Goal: Browse casually

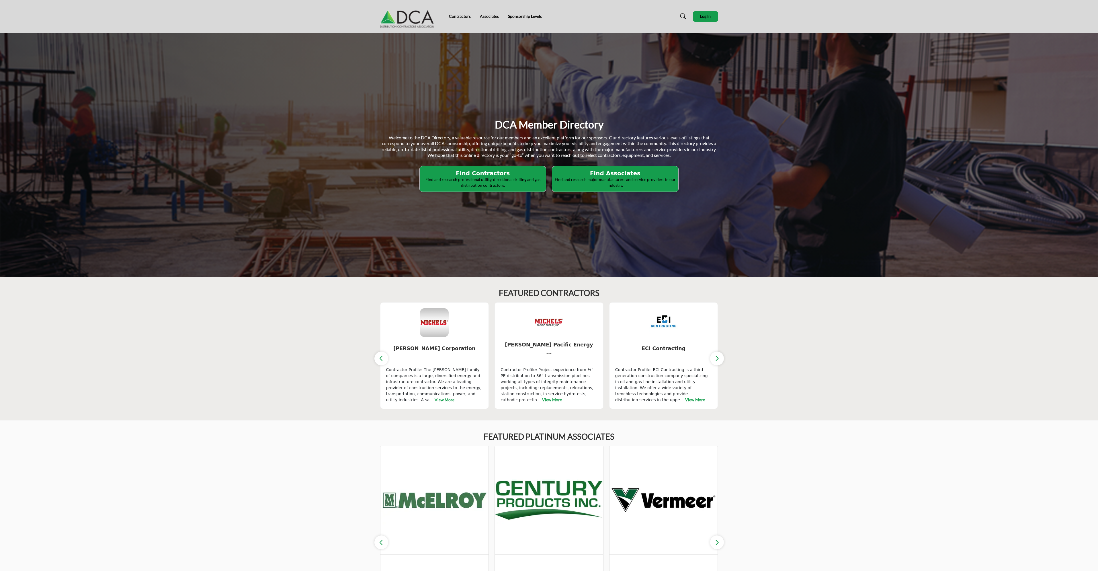
click at [716, 359] on icon "button" at bounding box center [717, 358] width 5 height 7
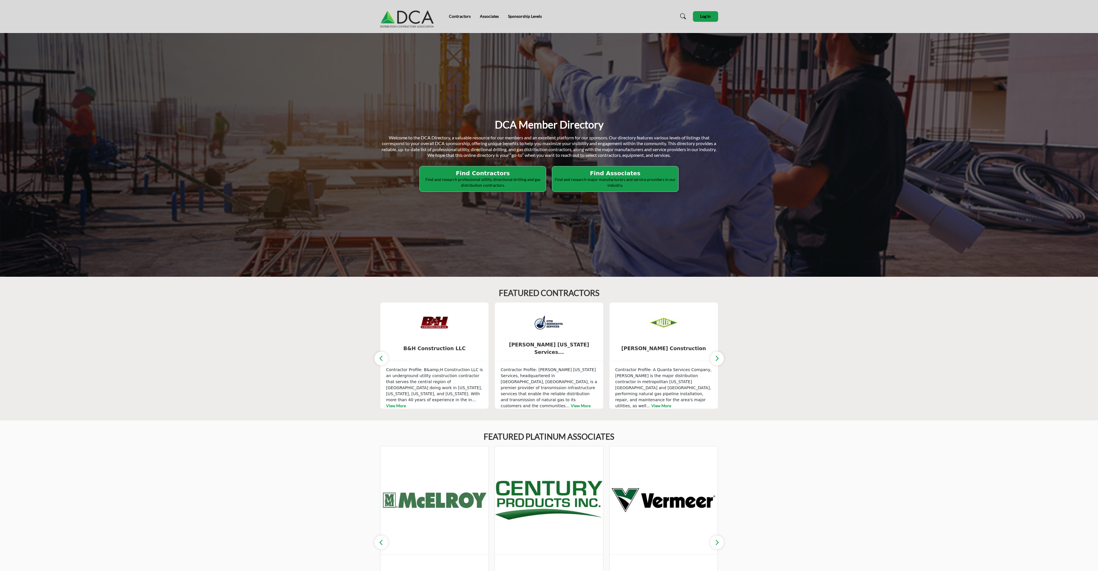
click at [716, 359] on icon "button" at bounding box center [717, 358] width 5 height 7
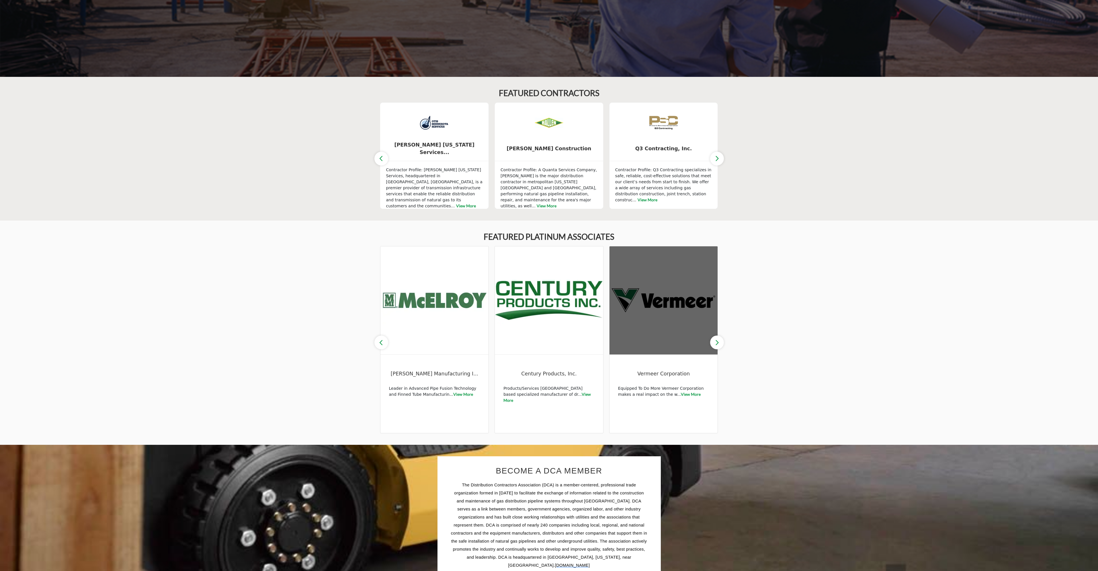
scroll to position [201, 0]
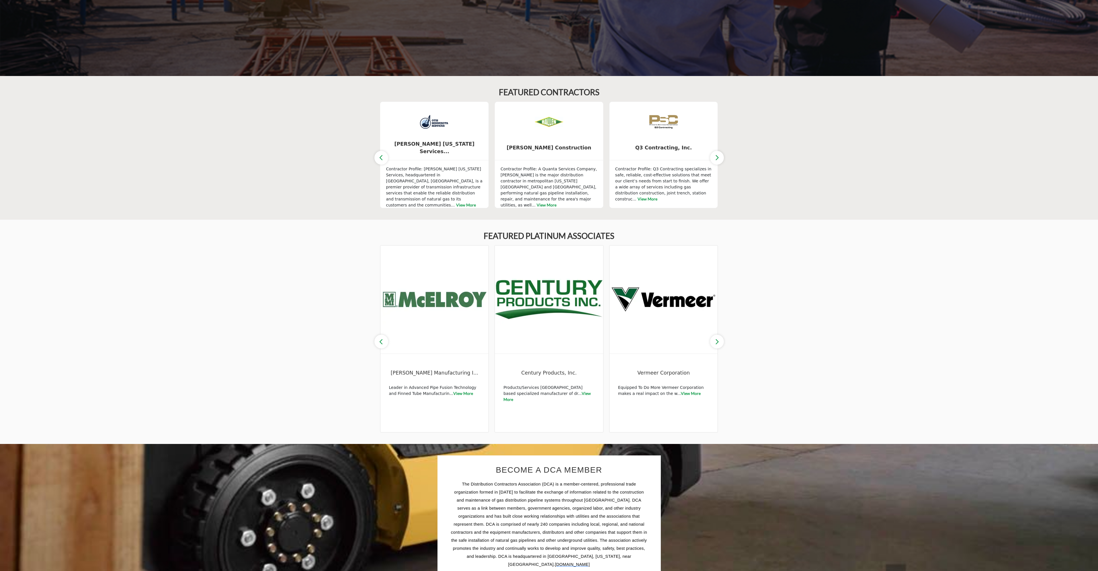
click at [718, 161] on icon "button" at bounding box center [717, 157] width 5 height 7
click at [718, 158] on icon "button" at bounding box center [717, 157] width 5 height 7
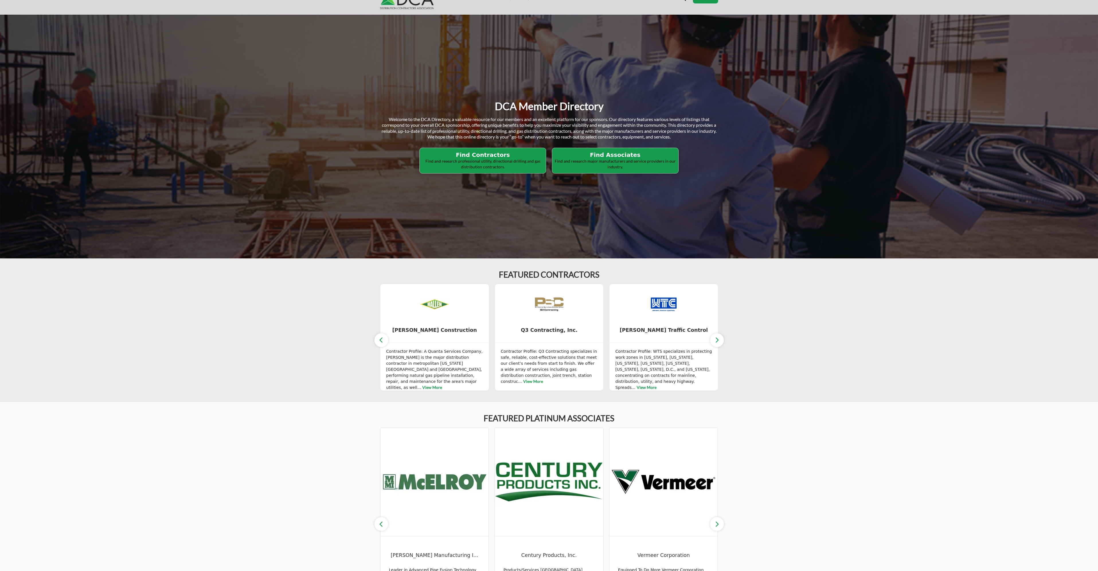
scroll to position [0, 0]
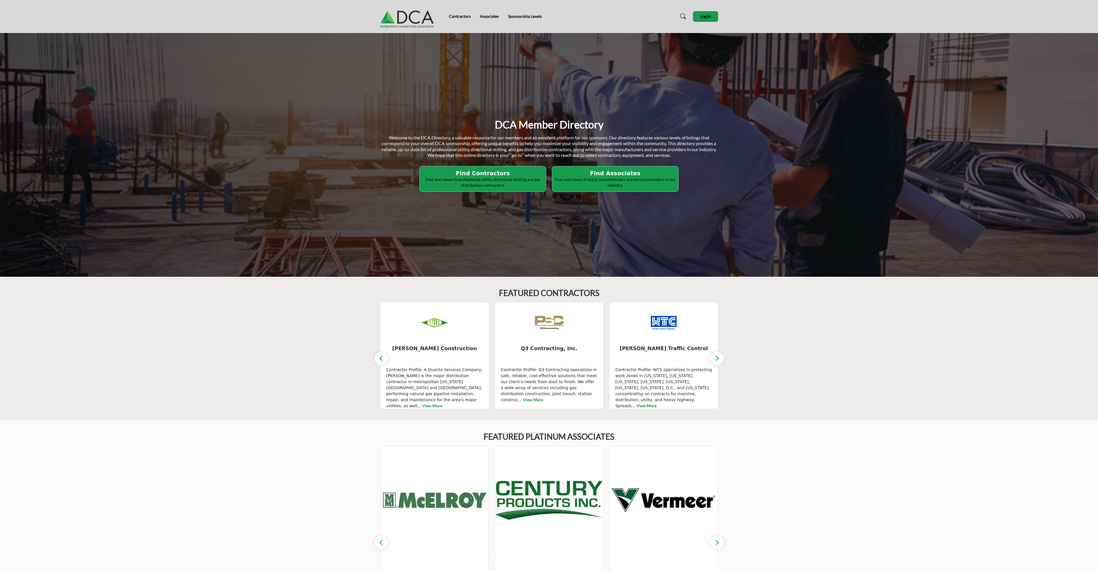
click at [410, 17] on img at bounding box center [408, 16] width 57 height 23
